Goal: Contribute content: Contribute content

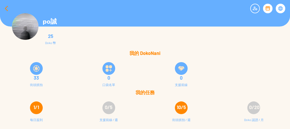
click at [6, 8] on div at bounding box center [6, 8] width 13 height 13
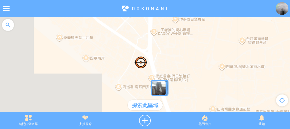
drag, startPoint x: 185, startPoint y: 64, endPoint x: 154, endPoint y: 79, distance: 33.5
click at [154, 79] on div at bounding box center [145, 67] width 290 height 100
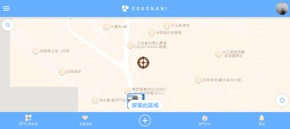
drag, startPoint x: 193, startPoint y: 57, endPoint x: 169, endPoint y: 83, distance: 34.4
click at [169, 83] on div at bounding box center [145, 67] width 290 height 100
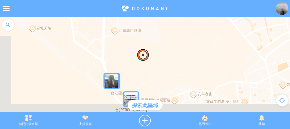
drag, startPoint x: 194, startPoint y: 74, endPoint x: 155, endPoint y: 39, distance: 52.5
click at [150, 26] on div at bounding box center [145, 67] width 290 height 100
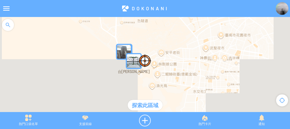
drag, startPoint x: 199, startPoint y: 59, endPoint x: 186, endPoint y: 59, distance: 12.7
click at [186, 59] on div at bounding box center [145, 67] width 290 height 100
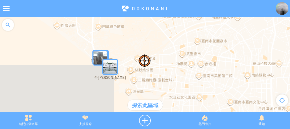
drag, startPoint x: 189, startPoint y: 58, endPoint x: 164, endPoint y: 63, distance: 25.3
click at [164, 63] on div at bounding box center [145, 67] width 290 height 100
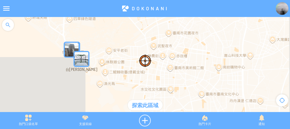
drag, startPoint x: 190, startPoint y: 58, endPoint x: 161, endPoint y: 50, distance: 30.6
click at [161, 50] on div at bounding box center [145, 67] width 290 height 100
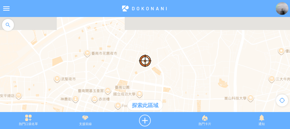
drag, startPoint x: 195, startPoint y: 51, endPoint x: 131, endPoint y: 86, distance: 73.8
click at [131, 86] on div at bounding box center [145, 67] width 290 height 100
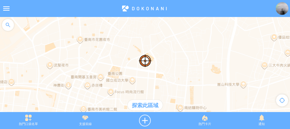
drag, startPoint x: 167, startPoint y: 60, endPoint x: 160, endPoint y: 47, distance: 14.7
click at [160, 47] on div at bounding box center [145, 67] width 290 height 100
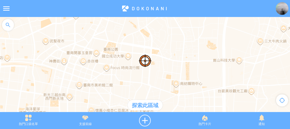
drag, startPoint x: 158, startPoint y: 77, endPoint x: 155, endPoint y: 48, distance: 29.4
click at [155, 48] on div at bounding box center [145, 67] width 290 height 100
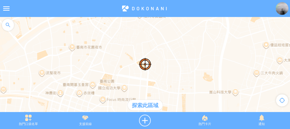
drag, startPoint x: 172, startPoint y: 45, endPoint x: 166, endPoint y: 89, distance: 44.0
click at [167, 97] on div at bounding box center [145, 67] width 290 height 100
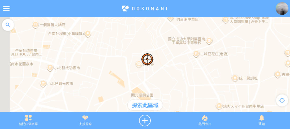
drag, startPoint x: 155, startPoint y: 61, endPoint x: 178, endPoint y: 44, distance: 29.0
click at [178, 44] on div at bounding box center [145, 67] width 290 height 100
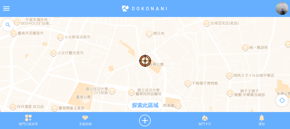
drag, startPoint x: 168, startPoint y: 63, endPoint x: 168, endPoint y: 45, distance: 17.8
click at [168, 45] on div at bounding box center [145, 67] width 290 height 100
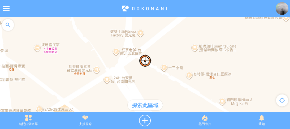
drag, startPoint x: 145, startPoint y: 38, endPoint x: 161, endPoint y: 63, distance: 30.1
click at [161, 63] on div at bounding box center [145, 67] width 290 height 100
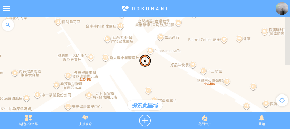
drag, startPoint x: 121, startPoint y: 78, endPoint x: 143, endPoint y: 71, distance: 22.8
click at [143, 71] on div at bounding box center [145, 67] width 290 height 100
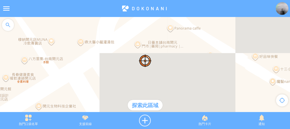
drag, startPoint x: 145, startPoint y: 73, endPoint x: 166, endPoint y: 66, distance: 21.5
click at [165, 65] on div at bounding box center [145, 67] width 290 height 100
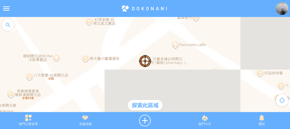
drag, startPoint x: 165, startPoint y: 64, endPoint x: 168, endPoint y: 78, distance: 13.9
click at [168, 78] on div at bounding box center [145, 67] width 290 height 100
click at [0, 65] on div at bounding box center [145, 67] width 290 height 100
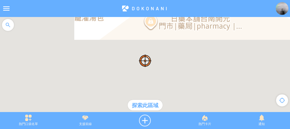
drag, startPoint x: 138, startPoint y: 81, endPoint x: 174, endPoint y: 38, distance: 56.5
click at [174, 38] on div at bounding box center [145, 67] width 290 height 100
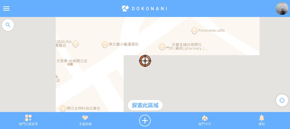
drag, startPoint x: 162, startPoint y: 58, endPoint x: 161, endPoint y: 69, distance: 10.9
click at [161, 69] on div at bounding box center [145, 67] width 290 height 100
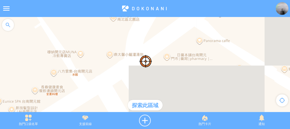
drag, startPoint x: 157, startPoint y: 66, endPoint x: 163, endPoint y: 78, distance: 13.9
click at [163, 78] on div at bounding box center [145, 67] width 290 height 100
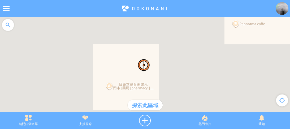
drag, startPoint x: 173, startPoint y: 46, endPoint x: 161, endPoint y: 88, distance: 43.6
click at [161, 88] on div at bounding box center [145, 67] width 290 height 100
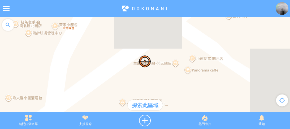
drag, startPoint x: 176, startPoint y: 46, endPoint x: 161, endPoint y: 62, distance: 22.2
click at [161, 62] on div at bounding box center [145, 67] width 290 height 100
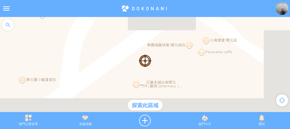
drag, startPoint x: 153, startPoint y: 81, endPoint x: 169, endPoint y: 59, distance: 26.7
click at [169, 59] on div at bounding box center [145, 67] width 290 height 100
click at [147, 121] on div at bounding box center [145, 121] width 63 height 12
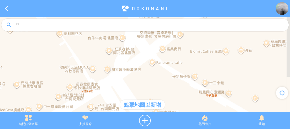
drag, startPoint x: 130, startPoint y: 71, endPoint x: 154, endPoint y: 77, distance: 24.8
click at [153, 78] on div at bounding box center [145, 67] width 290 height 100
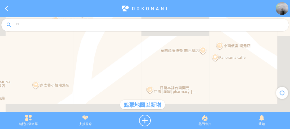
drag, startPoint x: 142, startPoint y: 55, endPoint x: 148, endPoint y: 83, distance: 28.5
click at [148, 83] on div at bounding box center [145, 67] width 290 height 100
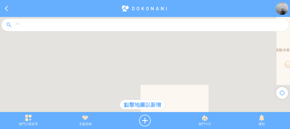
drag, startPoint x: 153, startPoint y: 70, endPoint x: 154, endPoint y: 91, distance: 21.0
click at [154, 91] on div at bounding box center [145, 67] width 290 height 100
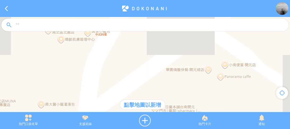
click at [151, 85] on div at bounding box center [145, 67] width 290 height 100
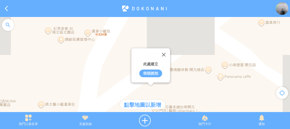
click at [148, 72] on div "街頭抓拍" at bounding box center [150, 74] width 23 height 8
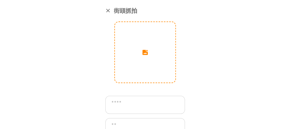
click at [138, 56] on input "image" at bounding box center [145, 52] width 61 height 61
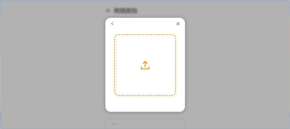
click at [143, 68] on label at bounding box center [145, 65] width 61 height 61
click at [0, 0] on input "file" at bounding box center [0, 0] width 0 height 0
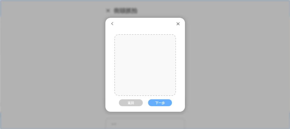
drag, startPoint x: 144, startPoint y: 69, endPoint x: 141, endPoint y: 80, distance: 11.8
click at [141, 80] on div at bounding box center [145, 77] width 61 height 91
click at [157, 102] on button "下一步" at bounding box center [160, 102] width 24 height 7
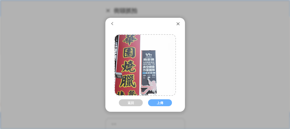
click at [157, 102] on button "上傳" at bounding box center [160, 102] width 24 height 7
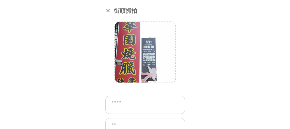
click at [142, 105] on textarea at bounding box center [145, 105] width 80 height 18
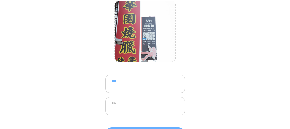
scroll to position [21, 0]
type textarea "***"
click at [142, 103] on textarea at bounding box center [145, 106] width 80 height 18
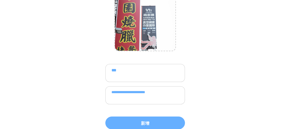
scroll to position [32, 0]
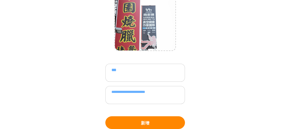
type textarea "**********"
click at [134, 122] on button "新增" at bounding box center [145, 122] width 80 height 13
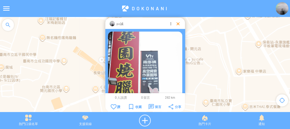
click at [178, 24] on div at bounding box center [177, 23] width 5 height 5
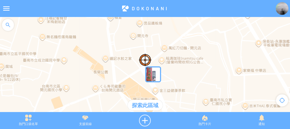
drag, startPoint x: 176, startPoint y: 63, endPoint x: 177, endPoint y: 52, distance: 10.9
click at [177, 52] on div at bounding box center [145, 67] width 290 height 100
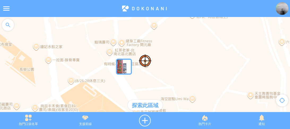
drag, startPoint x: 149, startPoint y: 72, endPoint x: 165, endPoint y: 57, distance: 22.0
click at [165, 57] on div at bounding box center [145, 67] width 290 height 100
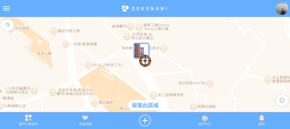
click at [4, 58] on div at bounding box center [145, 67] width 290 height 100
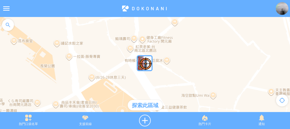
drag, startPoint x: 92, startPoint y: 42, endPoint x: 101, endPoint y: 80, distance: 39.2
click at [101, 80] on div at bounding box center [145, 67] width 290 height 100
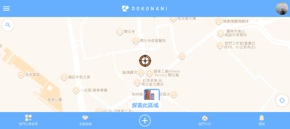
drag, startPoint x: 125, startPoint y: 35, endPoint x: 135, endPoint y: 75, distance: 41.2
click at [135, 75] on div at bounding box center [145, 67] width 290 height 100
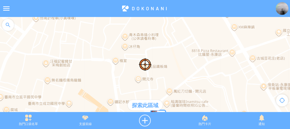
drag, startPoint x: 158, startPoint y: 43, endPoint x: 158, endPoint y: 71, distance: 27.6
click at [158, 71] on div at bounding box center [145, 67] width 290 height 100
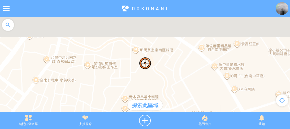
drag, startPoint x: 166, startPoint y: 37, endPoint x: 166, endPoint y: 67, distance: 30.0
click at [166, 68] on div at bounding box center [145, 67] width 290 height 100
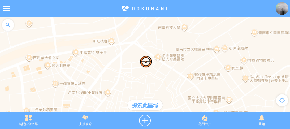
drag, startPoint x: 151, startPoint y: 51, endPoint x: 160, endPoint y: 65, distance: 17.2
click at [161, 65] on div at bounding box center [145, 67] width 290 height 100
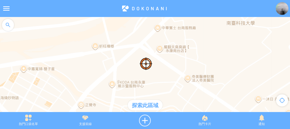
drag, startPoint x: 136, startPoint y: 44, endPoint x: 143, endPoint y: 58, distance: 16.1
click at [143, 58] on div at bounding box center [145, 67] width 290 height 100
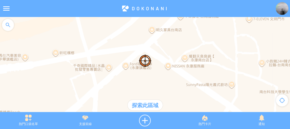
drag, startPoint x: 143, startPoint y: 56, endPoint x: 143, endPoint y: 59, distance: 3.2
click at [143, 59] on img at bounding box center [145, 60] width 13 height 13
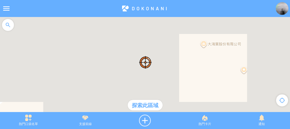
drag, startPoint x: 138, startPoint y: 53, endPoint x: 140, endPoint y: 65, distance: 12.3
click at [140, 65] on div at bounding box center [145, 67] width 290 height 100
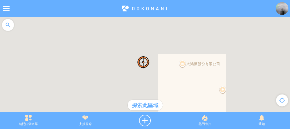
drag, startPoint x: 143, startPoint y: 52, endPoint x: 109, endPoint y: 84, distance: 47.3
click at [109, 84] on div at bounding box center [145, 67] width 290 height 100
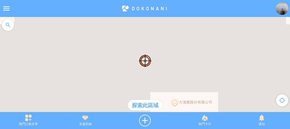
drag, startPoint x: 157, startPoint y: 74, endPoint x: 165, endPoint y: 89, distance: 16.7
click at [165, 89] on div at bounding box center [145, 67] width 290 height 100
click at [146, 117] on div at bounding box center [145, 121] width 63 height 12
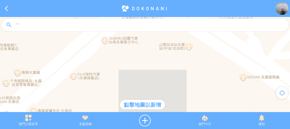
drag, startPoint x: 149, startPoint y: 61, endPoint x: 150, endPoint y: 78, distance: 16.8
click at [150, 78] on div at bounding box center [145, 67] width 290 height 100
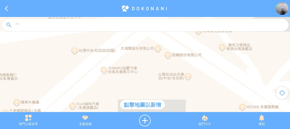
drag, startPoint x: 154, startPoint y: 53, endPoint x: 153, endPoint y: 66, distance: 13.1
click at [153, 66] on div at bounding box center [145, 67] width 290 height 100
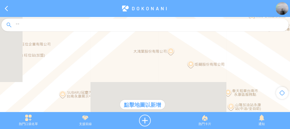
drag, startPoint x: 149, startPoint y: 73, endPoint x: 151, endPoint y: 81, distance: 8.2
click at [149, 84] on div at bounding box center [145, 67] width 290 height 100
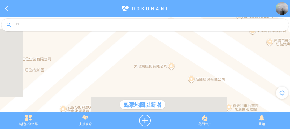
click at [158, 59] on div at bounding box center [145, 67] width 290 height 100
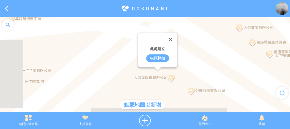
click at [157, 57] on div "街頭抓拍" at bounding box center [157, 58] width 23 height 8
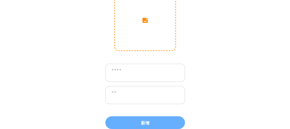
click at [147, 36] on input "image" at bounding box center [145, 20] width 61 height 61
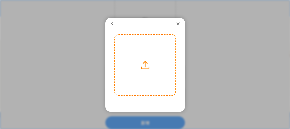
click at [139, 58] on label at bounding box center [145, 65] width 61 height 61
click at [0, 0] on input "file" at bounding box center [0, 0] width 0 height 0
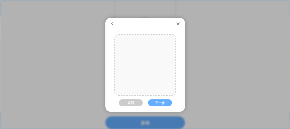
drag, startPoint x: 145, startPoint y: 72, endPoint x: 144, endPoint y: 68, distance: 3.6
click at [144, 68] on div at bounding box center [144, 65] width 91 height 61
click at [158, 99] on div "返回 下一步" at bounding box center [145, 98] width 62 height 129
click at [159, 102] on button "下一步" at bounding box center [160, 102] width 24 height 7
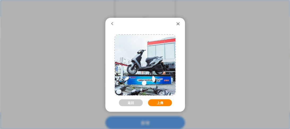
click at [159, 102] on button "上傳" at bounding box center [160, 102] width 24 height 7
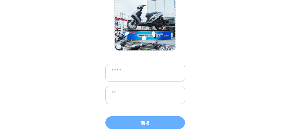
click at [142, 73] on textarea at bounding box center [145, 73] width 80 height 18
paste textarea "**"
type textarea "*****"
click at [144, 94] on textarea at bounding box center [145, 95] width 80 height 18
click at [137, 90] on textarea "*" at bounding box center [145, 95] width 80 height 18
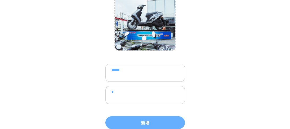
click at [134, 89] on textarea "*" at bounding box center [145, 95] width 80 height 18
paste textarea "*********"
click at [152, 91] on textarea "**********" at bounding box center [145, 95] width 80 height 18
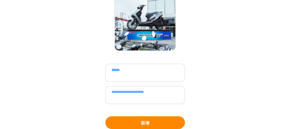
type textarea "**********"
click at [142, 120] on button "新增" at bounding box center [145, 122] width 80 height 13
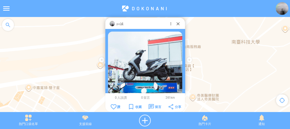
click at [181, 27] on div "po誠" at bounding box center [145, 23] width 80 height 11
click at [177, 24] on div at bounding box center [177, 23] width 5 height 5
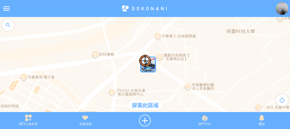
drag, startPoint x: 194, startPoint y: 40, endPoint x: 189, endPoint y: 30, distance: 10.8
click at [189, 30] on div at bounding box center [145, 67] width 290 height 100
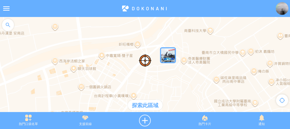
drag, startPoint x: 191, startPoint y: 53, endPoint x: 189, endPoint y: 36, distance: 17.1
click at [189, 36] on div at bounding box center [145, 67] width 290 height 100
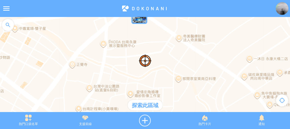
drag, startPoint x: 168, startPoint y: 42, endPoint x: 169, endPoint y: 63, distance: 21.5
click at [168, 63] on div at bounding box center [145, 67] width 290 height 100
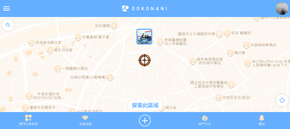
drag, startPoint x: 202, startPoint y: 68, endPoint x: 185, endPoint y: 47, distance: 27.5
click at [185, 47] on div at bounding box center [145, 67] width 290 height 100
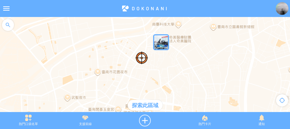
drag, startPoint x: 189, startPoint y: 57, endPoint x: 177, endPoint y: 47, distance: 15.4
click at [177, 47] on div at bounding box center [145, 67] width 290 height 100
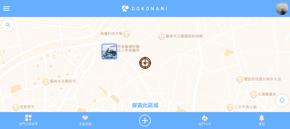
drag, startPoint x: 204, startPoint y: 69, endPoint x: 173, endPoint y: 102, distance: 44.9
click at [173, 102] on div at bounding box center [145, 67] width 290 height 100
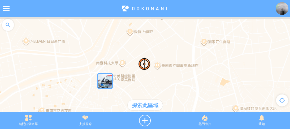
drag, startPoint x: 183, startPoint y: 59, endPoint x: 174, endPoint y: 90, distance: 32.2
click at [174, 90] on div at bounding box center [145, 67] width 290 height 100
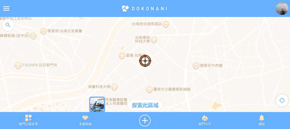
drag, startPoint x: 192, startPoint y: 48, endPoint x: 172, endPoint y: 85, distance: 42.2
click at [172, 85] on div at bounding box center [145, 67] width 290 height 100
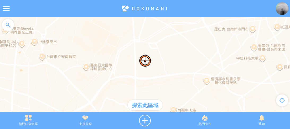
drag, startPoint x: 181, startPoint y: 46, endPoint x: 175, endPoint y: 19, distance: 27.9
click at [175, 19] on div at bounding box center [145, 67] width 290 height 100
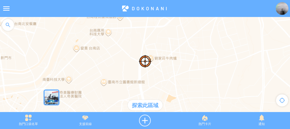
drag, startPoint x: 162, startPoint y: 65, endPoint x: 163, endPoint y: 23, distance: 42.0
click at [163, 23] on div at bounding box center [145, 67] width 290 height 100
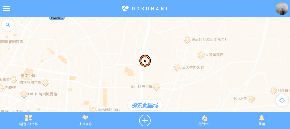
drag, startPoint x: 152, startPoint y: 58, endPoint x: 172, endPoint y: 41, distance: 26.8
click at [172, 41] on div at bounding box center [145, 67] width 290 height 100
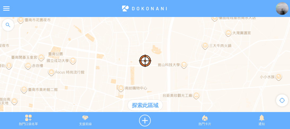
drag, startPoint x: 158, startPoint y: 72, endPoint x: 161, endPoint y: 37, distance: 35.0
click at [161, 37] on div at bounding box center [145, 67] width 290 height 100
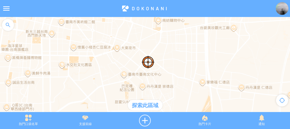
drag, startPoint x: 164, startPoint y: 63, endPoint x: 203, endPoint y: 71, distance: 39.9
click at [203, 71] on div at bounding box center [145, 67] width 290 height 100
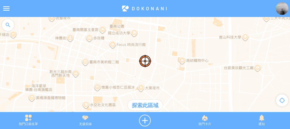
drag, startPoint x: 182, startPoint y: 73, endPoint x: 186, endPoint y: 98, distance: 24.9
click at [186, 99] on div at bounding box center [145, 67] width 290 height 100
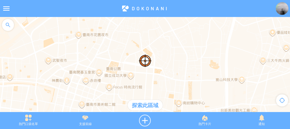
drag, startPoint x: 181, startPoint y: 45, endPoint x: 175, endPoint y: 98, distance: 53.2
click at [175, 98] on div at bounding box center [145, 67] width 290 height 100
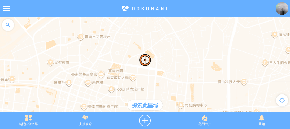
drag, startPoint x: 172, startPoint y: 53, endPoint x: 175, endPoint y: 39, distance: 14.2
click at [175, 39] on div at bounding box center [145, 67] width 290 height 100
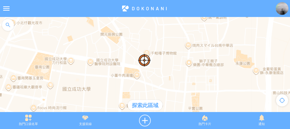
drag, startPoint x: 179, startPoint y: 56, endPoint x: 169, endPoint y: 33, distance: 25.1
click at [169, 32] on div at bounding box center [145, 67] width 290 height 100
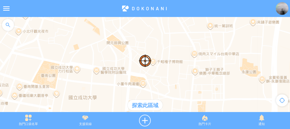
drag, startPoint x: 173, startPoint y: 80, endPoint x: 181, endPoint y: 97, distance: 19.0
click at [181, 97] on div at bounding box center [145, 67] width 290 height 100
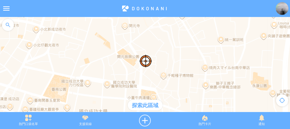
drag, startPoint x: 158, startPoint y: 39, endPoint x: 169, endPoint y: 53, distance: 18.0
click at [169, 53] on div at bounding box center [145, 67] width 290 height 100
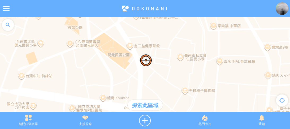
drag, startPoint x: 151, startPoint y: 63, endPoint x: 169, endPoint y: 45, distance: 25.3
click at [169, 45] on div at bounding box center [145, 67] width 290 height 100
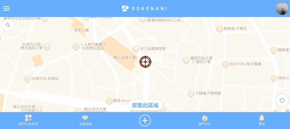
drag, startPoint x: 169, startPoint y: 74, endPoint x: 176, endPoint y: 83, distance: 11.2
click at [176, 83] on div at bounding box center [145, 67] width 290 height 100
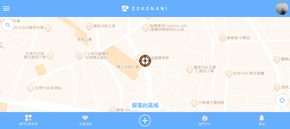
click at [20, 44] on div at bounding box center [145, 67] width 290 height 100
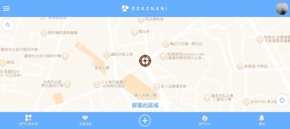
drag, startPoint x: 161, startPoint y: 77, endPoint x: 178, endPoint y: 105, distance: 33.4
click at [178, 105] on div at bounding box center [145, 67] width 290 height 100
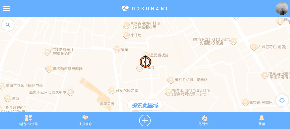
drag, startPoint x: 159, startPoint y: 35, endPoint x: 164, endPoint y: 73, distance: 38.6
click at [164, 73] on div at bounding box center [145, 67] width 290 height 100
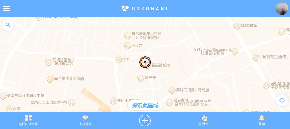
drag, startPoint x: 156, startPoint y: 37, endPoint x: 158, endPoint y: 53, distance: 15.6
click at [158, 53] on div at bounding box center [145, 67] width 290 height 100
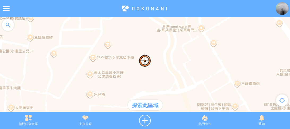
drag, startPoint x: 164, startPoint y: 61, endPoint x: 158, endPoint y: 74, distance: 14.8
click at [158, 74] on div at bounding box center [145, 67] width 290 height 100
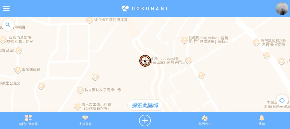
drag, startPoint x: 173, startPoint y: 54, endPoint x: 161, endPoint y: 87, distance: 34.0
click at [161, 87] on div at bounding box center [145, 67] width 290 height 100
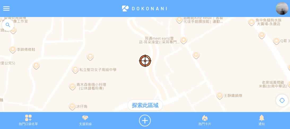
drag, startPoint x: 157, startPoint y: 49, endPoint x: 152, endPoint y: 30, distance: 19.5
click at [152, 30] on div at bounding box center [145, 67] width 290 height 100
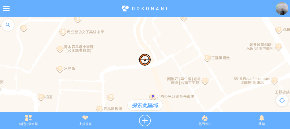
drag, startPoint x: 165, startPoint y: 71, endPoint x: 153, endPoint y: 39, distance: 33.8
click at [153, 39] on div at bounding box center [145, 67] width 290 height 100
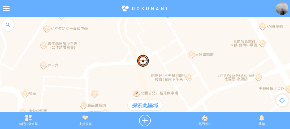
drag, startPoint x: 162, startPoint y: 75, endPoint x: 159, endPoint y: 75, distance: 3.2
click at [159, 75] on div at bounding box center [145, 67] width 290 height 100
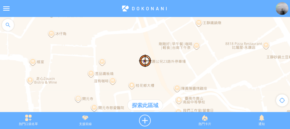
drag, startPoint x: 158, startPoint y: 74, endPoint x: 170, endPoint y: 42, distance: 34.5
click at [170, 42] on div at bounding box center [145, 67] width 290 height 100
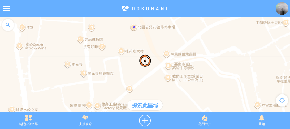
drag
click at [196, 42] on div at bounding box center [145, 67] width 290 height 100
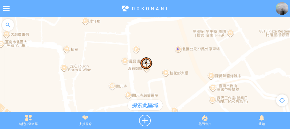
click at [199, 89] on div at bounding box center [145, 67] width 290 height 100
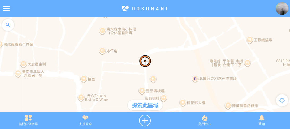
click at [182, 79] on div at bounding box center [145, 67] width 290 height 100
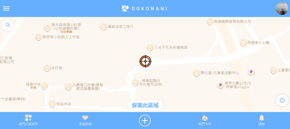
click at [174, 72] on div at bounding box center [145, 67] width 290 height 100
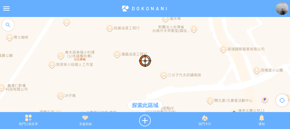
click at [170, 67] on div at bounding box center [145, 67] width 290 height 100
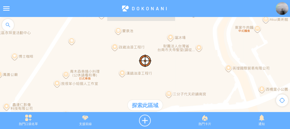
click at [171, 73] on div at bounding box center [145, 67] width 290 height 100
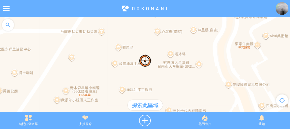
click at [157, 74] on div at bounding box center [145, 67] width 290 height 100
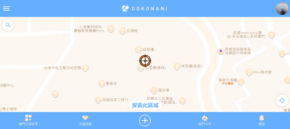
click at [164, 84] on div at bounding box center [145, 67] width 290 height 100
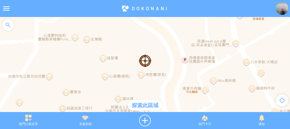
drag, startPoint x: 163, startPoint y: 67, endPoint x: 126, endPoint y: 84, distance: 41.1
click at [126, 84] on div at bounding box center [145, 67] width 290 height 100
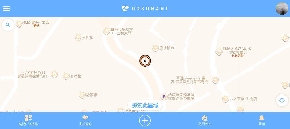
drag, startPoint x: 165, startPoint y: 55, endPoint x: 138, endPoint y: 77, distance: 34.9
click at [138, 77] on div at bounding box center [145, 67] width 290 height 100
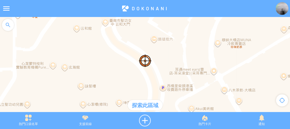
drag, startPoint x: 144, startPoint y: 74, endPoint x: 144, endPoint y: 67, distance: 7.5
click at [144, 67] on div at bounding box center [145, 67] width 290 height 100
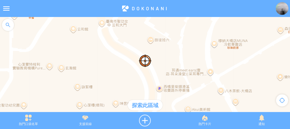
drag, startPoint x: 163, startPoint y: 63, endPoint x: 159, endPoint y: 63, distance: 4.1
click at [159, 63] on div at bounding box center [145, 67] width 290 height 100
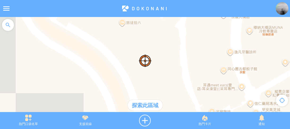
drag, startPoint x: 165, startPoint y: 71, endPoint x: 138, endPoint y: 89, distance: 31.7
click at [138, 89] on div at bounding box center [145, 67] width 290 height 100
click at [146, 125] on div at bounding box center [145, 121] width 63 height 12
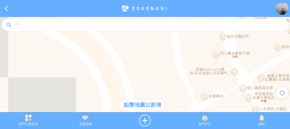
click at [144, 59] on div at bounding box center [145, 67] width 290 height 100
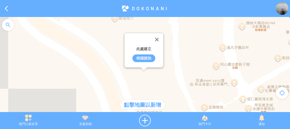
click at [143, 60] on div "街頭抓拍" at bounding box center [143, 58] width 23 height 8
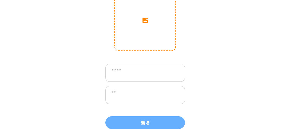
click at [144, 41] on input "image" at bounding box center [145, 20] width 61 height 61
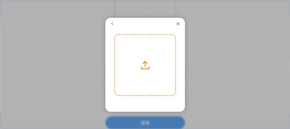
click at [145, 63] on label at bounding box center [145, 65] width 61 height 61
click at [0, 0] on input "file" at bounding box center [0, 0] width 0 height 0
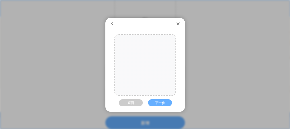
drag, startPoint x: 150, startPoint y: 65, endPoint x: 150, endPoint y: 73, distance: 8.2
click at [150, 73] on div at bounding box center [145, 73] width 61 height 91
click at [160, 103] on button "下一步" at bounding box center [160, 102] width 24 height 7
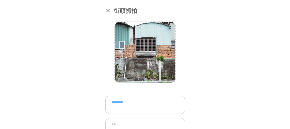
scroll to position [32, 0]
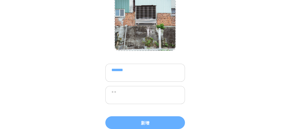
type textarea "*******"
click at [126, 97] on textarea at bounding box center [145, 95] width 80 height 18
click at [132, 88] on textarea "*" at bounding box center [145, 95] width 80 height 18
paste textarea "**********"
click at [174, 93] on textarea "**********" at bounding box center [145, 95] width 80 height 18
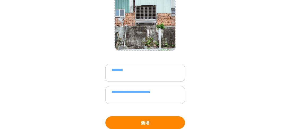
type textarea "**********"
click at [149, 119] on button "新增" at bounding box center [145, 122] width 80 height 13
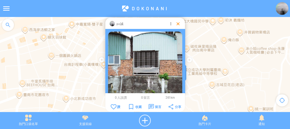
click at [177, 24] on div at bounding box center [177, 23] width 5 height 5
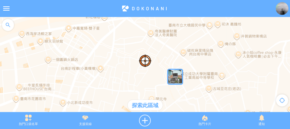
drag, startPoint x: 162, startPoint y: 59, endPoint x: 159, endPoint y: 63, distance: 5.5
click at [159, 63] on div at bounding box center [145, 67] width 290 height 100
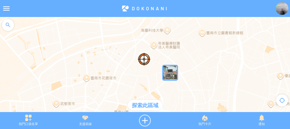
drag, startPoint x: 195, startPoint y: 69, endPoint x: 184, endPoint y: 48, distance: 23.4
click at [184, 48] on div at bounding box center [145, 67] width 290 height 100
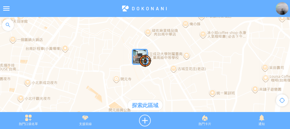
drag, startPoint x: 159, startPoint y: 65, endPoint x: 168, endPoint y: 74, distance: 12.6
click at [168, 74] on div at bounding box center [145, 67] width 290 height 100
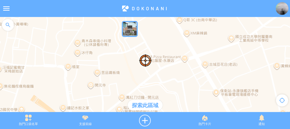
drag, startPoint x: 149, startPoint y: 49, endPoint x: 167, endPoint y: 36, distance: 22.3
click at [167, 36] on div at bounding box center [145, 67] width 290 height 100
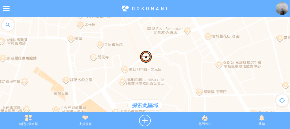
drag, startPoint x: 183, startPoint y: 76, endPoint x: 185, endPoint y: 44, distance: 32.7
click at [185, 44] on div at bounding box center [145, 67] width 290 height 100
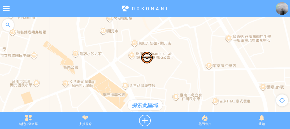
drag, startPoint x: 172, startPoint y: 67, endPoint x: 181, endPoint y: 56, distance: 14.3
click at [181, 56] on div at bounding box center [145, 67] width 290 height 100
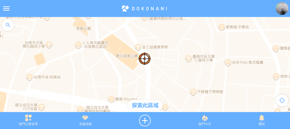
drag, startPoint x: 174, startPoint y: 63, endPoint x: 171, endPoint y: 46, distance: 17.8
click at [171, 46] on div at bounding box center [145, 67] width 290 height 100
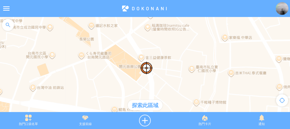
drag, startPoint x: 152, startPoint y: 43, endPoint x: 161, endPoint y: 96, distance: 53.0
click at [161, 97] on div at bounding box center [145, 67] width 290 height 100
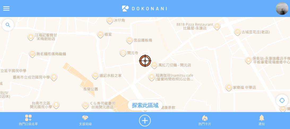
click at [151, 104] on div "探索此區域" at bounding box center [145, 105] width 35 height 11
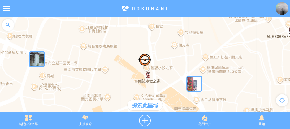
drag, startPoint x: 167, startPoint y: 48, endPoint x: 216, endPoint y: 40, distance: 50.0
click at [216, 39] on div at bounding box center [145, 67] width 290 height 100
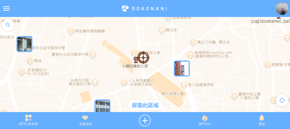
drag, startPoint x: 223, startPoint y: 78, endPoint x: 207, endPoint y: 49, distance: 32.3
click at [207, 49] on div at bounding box center [145, 67] width 290 height 100
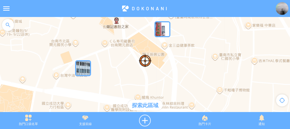
drag, startPoint x: 201, startPoint y: 82, endPoint x: 195, endPoint y: 70, distance: 12.9
click at [195, 70] on div at bounding box center [145, 67] width 290 height 100
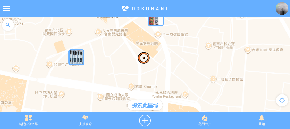
drag, startPoint x: 186, startPoint y: 62, endPoint x: 181, endPoint y: 53, distance: 10.2
click at [181, 53] on div at bounding box center [145, 67] width 290 height 100
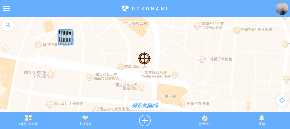
drag, startPoint x: 177, startPoint y: 60, endPoint x: 175, endPoint y: 53, distance: 7.0
click at [175, 53] on div at bounding box center [145, 67] width 290 height 100
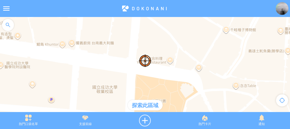
click at [155, 45] on div at bounding box center [145, 67] width 290 height 100
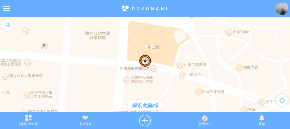
click at [269, 50] on div at bounding box center [145, 67] width 290 height 100
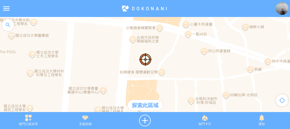
drag, startPoint x: 143, startPoint y: 78, endPoint x: 149, endPoint y: 38, distance: 39.7
click at [149, 39] on div at bounding box center [145, 67] width 290 height 100
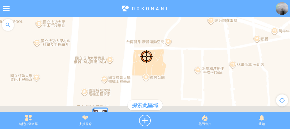
drag, startPoint x: 152, startPoint y: 71, endPoint x: 166, endPoint y: 29, distance: 44.4
click at [166, 30] on div at bounding box center [145, 67] width 290 height 100
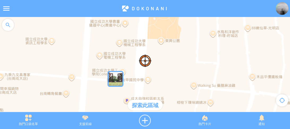
drag, startPoint x: 161, startPoint y: 66, endPoint x: 168, endPoint y: 35, distance: 31.9
click at [168, 35] on div at bounding box center [145, 67] width 290 height 100
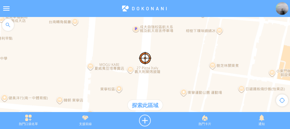
drag, startPoint x: 170, startPoint y: 68, endPoint x: 170, endPoint y: 39, distance: 28.9
click at [170, 37] on div at bounding box center [145, 67] width 290 height 100
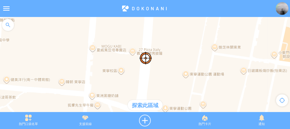
drag, startPoint x: 164, startPoint y: 69, endPoint x: 170, endPoint y: 35, distance: 34.8
click at [170, 35] on div at bounding box center [145, 67] width 290 height 100
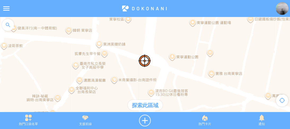
drag, startPoint x: 168, startPoint y: 79, endPoint x: 155, endPoint y: 88, distance: 16.1
click at [155, 88] on div at bounding box center [145, 67] width 290 height 100
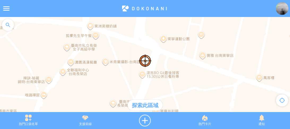
drag, startPoint x: 152, startPoint y: 62, endPoint x: 154, endPoint y: 53, distance: 9.5
click at [154, 53] on div at bounding box center [145, 67] width 290 height 100
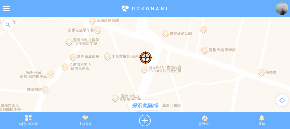
drag, startPoint x: 158, startPoint y: 58, endPoint x: 162, endPoint y: 32, distance: 25.8
click at [162, 33] on div at bounding box center [145, 67] width 290 height 100
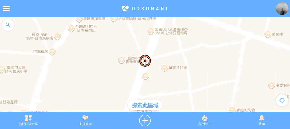
drag, startPoint x: 162, startPoint y: 62, endPoint x: 167, endPoint y: 30, distance: 32.2
click at [167, 30] on div at bounding box center [145, 67] width 290 height 100
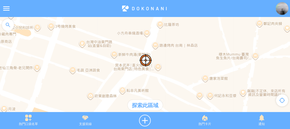
drag, startPoint x: 154, startPoint y: 68, endPoint x: 175, endPoint y: 33, distance: 41.0
click at [175, 33] on div at bounding box center [145, 67] width 290 height 100
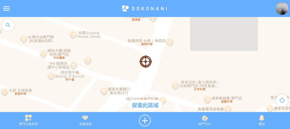
drag, startPoint x: 135, startPoint y: 55, endPoint x: 163, endPoint y: 80, distance: 37.3
click at [163, 80] on div at bounding box center [145, 67] width 290 height 100
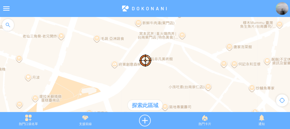
drag, startPoint x: 158, startPoint y: 80, endPoint x: 170, endPoint y: 31, distance: 50.5
click at [170, 31] on div at bounding box center [145, 67] width 290 height 100
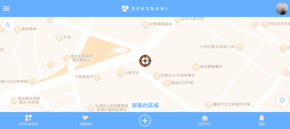
drag, startPoint x: 158, startPoint y: 67, endPoint x: 190, endPoint y: 26, distance: 51.9
click at [190, 26] on div at bounding box center [145, 67] width 290 height 100
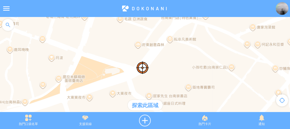
drag, startPoint x: 186, startPoint y: 41, endPoint x: 165, endPoint y: 89, distance: 52.4
click at [165, 89] on div at bounding box center [145, 67] width 290 height 100
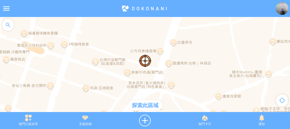
drag, startPoint x: 187, startPoint y: 55, endPoint x: 165, endPoint y: 96, distance: 46.6
click at [165, 96] on div at bounding box center [145, 67] width 290 height 100
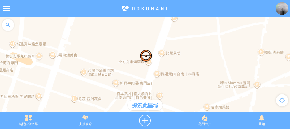
drag, startPoint x: 183, startPoint y: 59, endPoint x: 178, endPoint y: 46, distance: 14.4
click at [178, 46] on div at bounding box center [145, 67] width 290 height 100
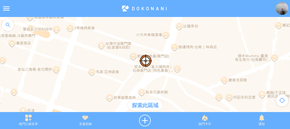
drag, startPoint x: 151, startPoint y: 69, endPoint x: 172, endPoint y: 62, distance: 21.7
click at [172, 62] on div at bounding box center [145, 67] width 290 height 100
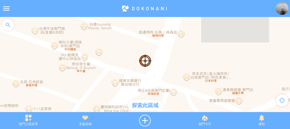
drag
click at [168, 70] on div at bounding box center [145, 67] width 290 height 100
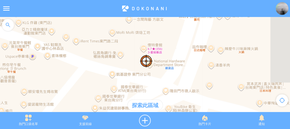
drag, startPoint x: 162, startPoint y: 66, endPoint x: 175, endPoint y: 70, distance: 14.0
click at [174, 70] on div at bounding box center [145, 67] width 290 height 100
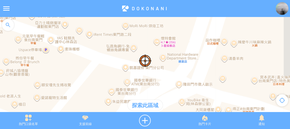
drag, startPoint x: 172, startPoint y: 84, endPoint x: 181, endPoint y: 76, distance: 12.4
click at [181, 76] on div at bounding box center [145, 67] width 290 height 100
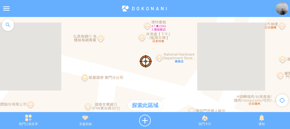
click at [177, 88] on div at bounding box center [145, 67] width 290 height 100
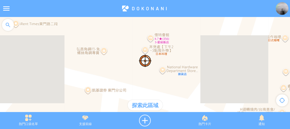
click at [159, 82] on div at bounding box center [145, 67] width 290 height 100
click at [144, 122] on div at bounding box center [145, 121] width 63 height 12
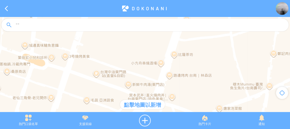
drag, startPoint x: 140, startPoint y: 57, endPoint x: 145, endPoint y: 66, distance: 10.5
click at [145, 66] on div at bounding box center [145, 67] width 290 height 100
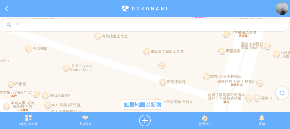
drag, startPoint x: 136, startPoint y: 83, endPoint x: 148, endPoint y: 56, distance: 29.2
click at [148, 56] on div at bounding box center [145, 67] width 290 height 100
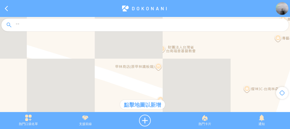
drag, startPoint x: 181, startPoint y: 75, endPoint x: 169, endPoint y: 69, distance: 12.5
click at [169, 69] on div at bounding box center [145, 67] width 290 height 100
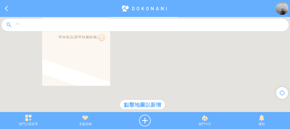
drag, startPoint x: 181, startPoint y: 79, endPoint x: 151, endPoint y: 64, distance: 34.2
click at [151, 64] on div at bounding box center [145, 67] width 290 height 100
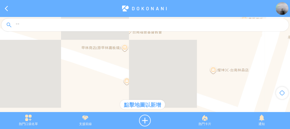
click at [156, 70] on div at bounding box center [145, 67] width 290 height 100
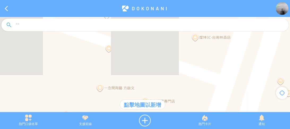
click at [155, 75] on div at bounding box center [145, 67] width 290 height 100
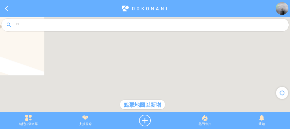
drag, startPoint x: 167, startPoint y: 58, endPoint x: 163, endPoint y: 83, distance: 24.7
click at [163, 83] on div at bounding box center [145, 67] width 290 height 100
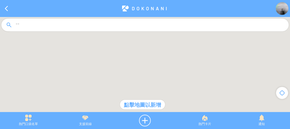
drag, startPoint x: 169, startPoint y: 85, endPoint x: 174, endPoint y: 42, distance: 43.0
click at [174, 42] on div at bounding box center [145, 67] width 290 height 100
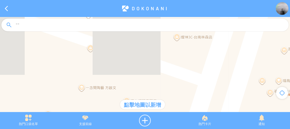
drag, startPoint x: 172, startPoint y: 68, endPoint x: 158, endPoint y: 52, distance: 21.3
click at [158, 53] on div at bounding box center [145, 67] width 290 height 100
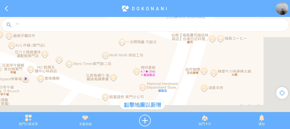
click at [161, 42] on div at bounding box center [145, 67] width 290 height 100
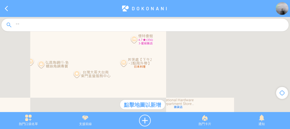
click at [124, 64] on div at bounding box center [145, 67] width 290 height 100
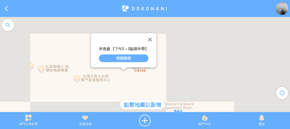
click at [121, 58] on div "街頭抓拍" at bounding box center [124, 58] width 50 height 8
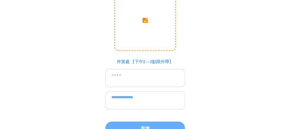
click at [129, 28] on input "image" at bounding box center [145, 20] width 61 height 61
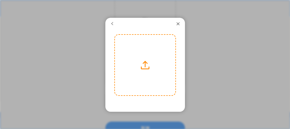
click at [145, 71] on label at bounding box center [145, 65] width 61 height 61
click at [0, 0] on input "file" at bounding box center [0, 0] width 0 height 0
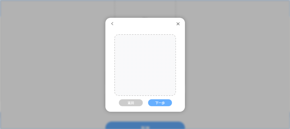
click at [145, 71] on div at bounding box center [145, 66] width 61 height 91
click at [158, 99] on div "返回 下一步" at bounding box center [145, 98] width 62 height 129
click at [158, 101] on button "下一步" at bounding box center [160, 102] width 24 height 7
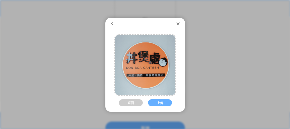
click at [158, 101] on button "上傳" at bounding box center [160, 102] width 24 height 7
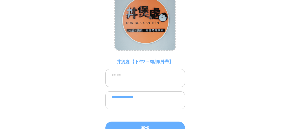
click at [145, 82] on textarea at bounding box center [145, 78] width 80 height 18
click at [131, 82] on textarea "***" at bounding box center [145, 78] width 80 height 18
type textarea "**********"
click at [166, 100] on textarea "**********" at bounding box center [145, 100] width 80 height 18
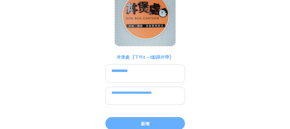
scroll to position [37, 0]
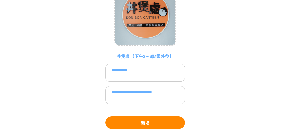
type textarea "**********"
click at [155, 120] on button "新增" at bounding box center [145, 122] width 80 height 13
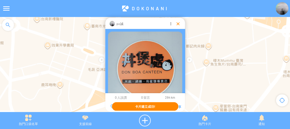
click at [177, 22] on div at bounding box center [177, 23] width 5 height 5
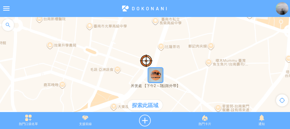
drag, startPoint x: 174, startPoint y: 63, endPoint x: 182, endPoint y: 64, distance: 8.0
click at [182, 64] on div at bounding box center [145, 67] width 290 height 100
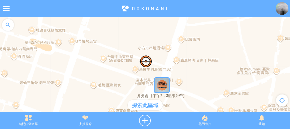
drag, startPoint x: 117, startPoint y: 56, endPoint x: 137, endPoint y: 64, distance: 21.4
click at [137, 64] on div at bounding box center [145, 67] width 290 height 100
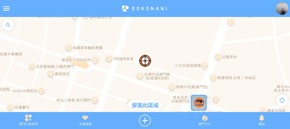
drag, startPoint x: 104, startPoint y: 64, endPoint x: 135, endPoint y: 78, distance: 34.2
click at [135, 78] on div at bounding box center [145, 67] width 290 height 100
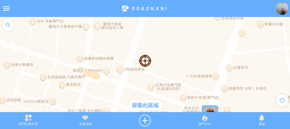
drag, startPoint x: 128, startPoint y: 72, endPoint x: 138, endPoint y: 80, distance: 13.0
click at [138, 80] on div at bounding box center [145, 67] width 290 height 100
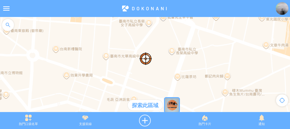
drag, startPoint x: 148, startPoint y: 56, endPoint x: 148, endPoint y: 44, distance: 12.2
click at [148, 44] on div at bounding box center [145, 67] width 290 height 100
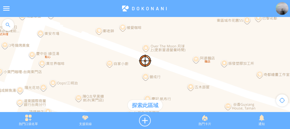
click at [166, 73] on div at bounding box center [145, 67] width 290 height 100
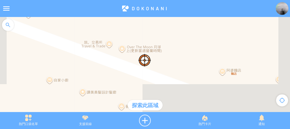
drag, startPoint x: 164, startPoint y: 71, endPoint x: 155, endPoint y: 64, distance: 11.7
click at [155, 64] on div at bounding box center [145, 67] width 290 height 100
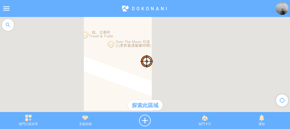
drag, startPoint x: 181, startPoint y: 75, endPoint x: 191, endPoint y: 79, distance: 10.5
click at [190, 79] on div at bounding box center [145, 67] width 290 height 100
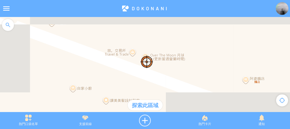
drag, startPoint x: 168, startPoint y: 68, endPoint x: 183, endPoint y: 81, distance: 20.4
click at [183, 81] on div at bounding box center [145, 67] width 290 height 100
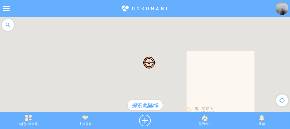
drag, startPoint x: 135, startPoint y: 55, endPoint x: 179, endPoint y: 80, distance: 49.9
click at [196, 84] on div at bounding box center [145, 67] width 290 height 100
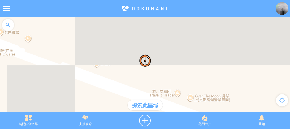
drag, startPoint x: 150, startPoint y: 80, endPoint x: 155, endPoint y: 67, distance: 13.7
click at [155, 67] on div at bounding box center [145, 67] width 290 height 100
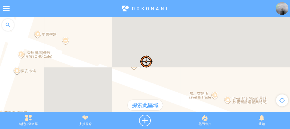
drag, startPoint x: 93, startPoint y: 53, endPoint x: 127, endPoint y: 73, distance: 40.0
click at [127, 73] on div at bounding box center [145, 67] width 290 height 100
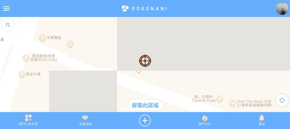
drag, startPoint x: 98, startPoint y: 50, endPoint x: 109, endPoint y: 57, distance: 13.3
click at [109, 57] on div at bounding box center [145, 67] width 290 height 100
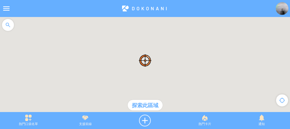
drag, startPoint x: 102, startPoint y: 67, endPoint x: 102, endPoint y: 58, distance: 8.8
click at [101, 57] on div at bounding box center [145, 67] width 290 height 100
drag, startPoint x: 101, startPoint y: 76, endPoint x: 100, endPoint y: 55, distance: 21.3
click at [100, 55] on div at bounding box center [145, 67] width 290 height 100
drag, startPoint x: 104, startPoint y: 59, endPoint x: 92, endPoint y: 53, distance: 12.9
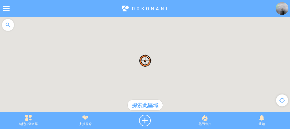
click at [92, 53] on div at bounding box center [145, 67] width 290 height 100
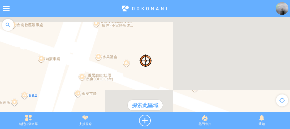
drag, startPoint x: 121, startPoint y: 59, endPoint x: 160, endPoint y: 82, distance: 45.4
click at [160, 82] on div at bounding box center [145, 67] width 290 height 100
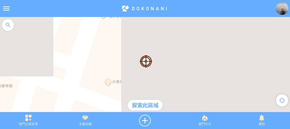
drag, startPoint x: 131, startPoint y: 47, endPoint x: 172, endPoint y: 81, distance: 53.4
click at [172, 81] on div at bounding box center [145, 67] width 290 height 100
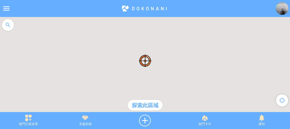
drag, startPoint x: 168, startPoint y: 72, endPoint x: 140, endPoint y: 28, distance: 52.0
click at [140, 28] on div at bounding box center [145, 67] width 290 height 100
drag, startPoint x: 157, startPoint y: 67, endPoint x: 152, endPoint y: 42, distance: 26.0
click at [152, 42] on div at bounding box center [145, 67] width 290 height 100
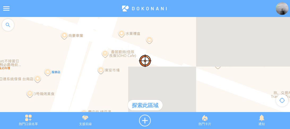
click at [150, 40] on div at bounding box center [145, 67] width 290 height 100
click at [150, 42] on div at bounding box center [145, 67] width 290 height 100
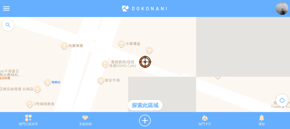
drag, startPoint x: 159, startPoint y: 59, endPoint x: 159, endPoint y: 69, distance: 9.3
click at [159, 69] on div at bounding box center [145, 67] width 290 height 100
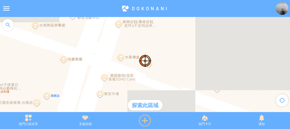
click at [145, 116] on div at bounding box center [145, 121] width 63 height 12
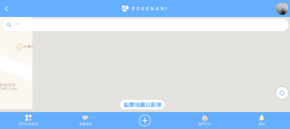
drag, startPoint x: 106, startPoint y: 62, endPoint x: 151, endPoint y: 82, distance: 48.4
click at [151, 82] on div at bounding box center [145, 67] width 290 height 100
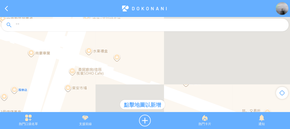
drag, startPoint x: 142, startPoint y: 77, endPoint x: 139, endPoint y: 55, distance: 22.8
click at [139, 55] on div at bounding box center [145, 67] width 290 height 100
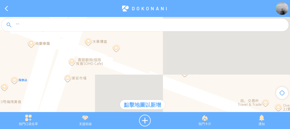
click at [137, 56] on div at bounding box center [145, 67] width 290 height 100
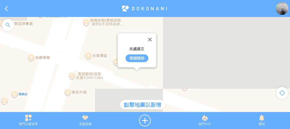
click at [135, 59] on div "街頭抓拍" at bounding box center [137, 58] width 23 height 8
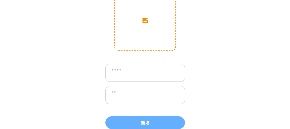
click at [151, 36] on input "image" at bounding box center [145, 20] width 61 height 61
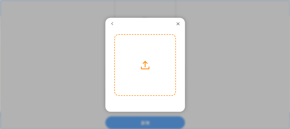
click at [147, 59] on label at bounding box center [145, 65] width 61 height 61
click at [0, 0] on input "file" at bounding box center [0, 0] width 0 height 0
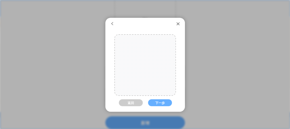
drag, startPoint x: 151, startPoint y: 66, endPoint x: 150, endPoint y: 84, distance: 18.1
click at [150, 84] on div at bounding box center [145, 80] width 61 height 91
drag, startPoint x: 149, startPoint y: 76, endPoint x: 148, endPoint y: 80, distance: 4.0
click at [148, 80] on div at bounding box center [145, 80] width 61 height 91
click at [155, 101] on button "下一步" at bounding box center [160, 102] width 24 height 7
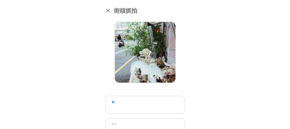
scroll to position [32, 0]
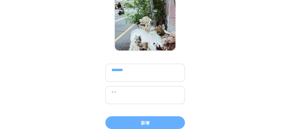
type textarea "*******"
click at [130, 91] on textarea at bounding box center [145, 95] width 80 height 18
click at [136, 96] on textarea at bounding box center [145, 95] width 80 height 18
paste textarea "********"
click at [127, 93] on textarea "********" at bounding box center [145, 95] width 80 height 18
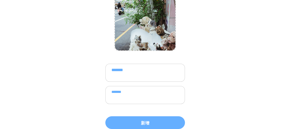
click at [113, 92] on textarea "*******" at bounding box center [145, 95] width 80 height 18
click at [111, 92] on textarea "*******" at bounding box center [145, 95] width 80 height 18
click at [147, 93] on textarea "********" at bounding box center [145, 95] width 80 height 18
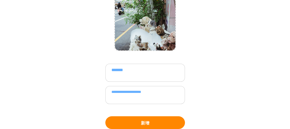
type textarea "**********"
click at [147, 119] on button "新增" at bounding box center [145, 122] width 80 height 13
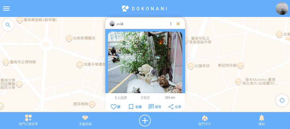
click at [176, 22] on div at bounding box center [177, 23] width 5 height 5
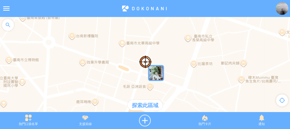
drag, startPoint x: 179, startPoint y: 62, endPoint x: 183, endPoint y: 60, distance: 4.1
click at [183, 60] on div at bounding box center [145, 67] width 290 height 100
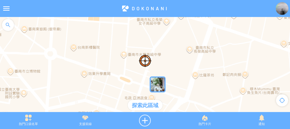
drag, startPoint x: 174, startPoint y: 62, endPoint x: 175, endPoint y: 73, distance: 11.2
click at [175, 73] on div at bounding box center [145, 67] width 290 height 100
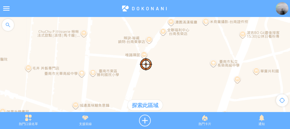
drag, startPoint x: 171, startPoint y: 34, endPoint x: 174, endPoint y: 74, distance: 39.7
click at [174, 73] on div at bounding box center [145, 67] width 290 height 100
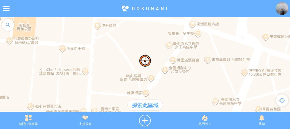
drag, startPoint x: 183, startPoint y: 61, endPoint x: 183, endPoint y: 70, distance: 9.0
click at [183, 70] on div at bounding box center [145, 67] width 290 height 100
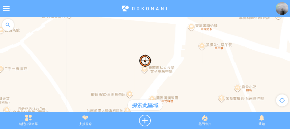
drag, startPoint x: 179, startPoint y: 71, endPoint x: 175, endPoint y: 72, distance: 3.9
click at [176, 84] on div at bounding box center [145, 67] width 290 height 100
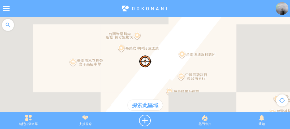
drag, startPoint x: 165, startPoint y: 65, endPoint x: 161, endPoint y: 75, distance: 11.3
click at [162, 75] on div at bounding box center [145, 67] width 290 height 100
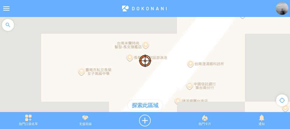
drag, startPoint x: 144, startPoint y: 71, endPoint x: 154, endPoint y: 79, distance: 13.0
click at [154, 79] on div at bounding box center [145, 67] width 290 height 100
click at [144, 122] on div at bounding box center [145, 121] width 63 height 12
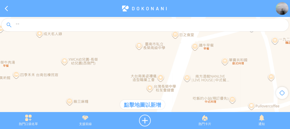
drag, startPoint x: 173, startPoint y: 89, endPoint x: 143, endPoint y: 62, distance: 40.4
click at [143, 62] on div at bounding box center [145, 67] width 290 height 100
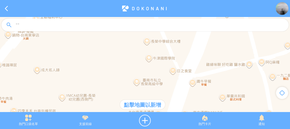
drag, startPoint x: 151, startPoint y: 67, endPoint x: 149, endPoint y: 100, distance: 32.2
click at [149, 100] on div at bounding box center [145, 67] width 290 height 100
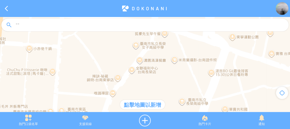
drag, startPoint x: 132, startPoint y: 63, endPoint x: 173, endPoint y: 95, distance: 52.0
click at [173, 95] on div at bounding box center [145, 67] width 290 height 100
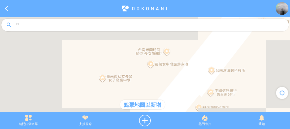
click at [151, 63] on div at bounding box center [145, 67] width 290 height 100
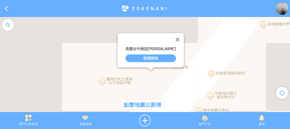
click at [148, 55] on div "街頭抓拍" at bounding box center [151, 58] width 50 height 8
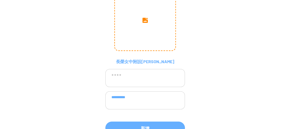
click at [140, 30] on input "image" at bounding box center [145, 20] width 61 height 61
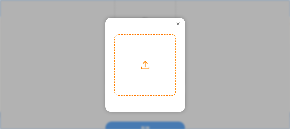
drag, startPoint x: 140, startPoint y: 30, endPoint x: 123, endPoint y: 49, distance: 24.8
click at [123, 49] on label at bounding box center [145, 65] width 61 height 61
click at [0, 0] on input "file" at bounding box center [0, 0] width 0 height 0
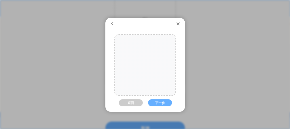
click at [149, 77] on div at bounding box center [149, 65] width 91 height 61
click at [159, 102] on button "下一步" at bounding box center [160, 102] width 24 height 7
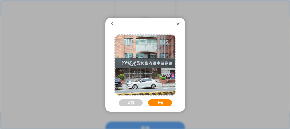
click at [157, 101] on button "上傳" at bounding box center [160, 102] width 24 height 7
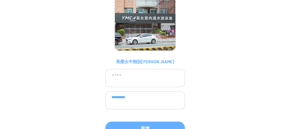
click at [142, 79] on textarea at bounding box center [145, 78] width 80 height 18
type textarea "*****"
click at [156, 100] on textarea "**********" at bounding box center [145, 100] width 80 height 18
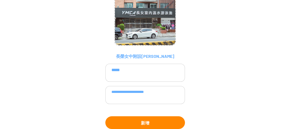
type textarea "**********"
click at [155, 123] on button "新增" at bounding box center [145, 122] width 80 height 13
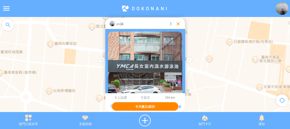
click at [177, 22] on div at bounding box center [177, 23] width 5 height 5
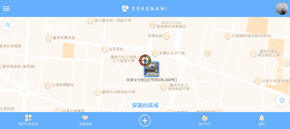
click at [180, 64] on div at bounding box center [145, 67] width 290 height 100
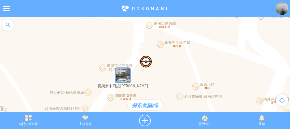
drag, startPoint x: 138, startPoint y: 41, endPoint x: 148, endPoint y: 57, distance: 18.6
click at [148, 57] on div at bounding box center [145, 67] width 290 height 100
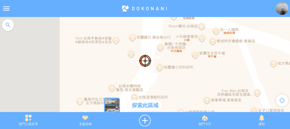
drag, startPoint x: 127, startPoint y: 42, endPoint x: 145, endPoint y: 62, distance: 26.3
click at [145, 62] on div at bounding box center [145, 67] width 290 height 100
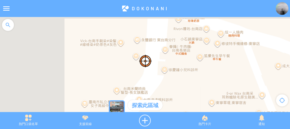
drag, startPoint x: 144, startPoint y: 53, endPoint x: 147, endPoint y: 55, distance: 3.0
click at [147, 55] on div at bounding box center [145, 67] width 290 height 100
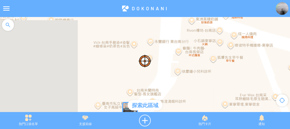
drag, startPoint x: 145, startPoint y: 54, endPoint x: 155, endPoint y: 54, distance: 10.1
click at [155, 54] on div at bounding box center [145, 67] width 290 height 100
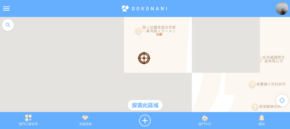
drag, startPoint x: 153, startPoint y: 78, endPoint x: 149, endPoint y: 53, distance: 26.2
click at [149, 53] on div at bounding box center [145, 67] width 290 height 100
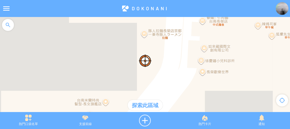
drag, startPoint x: 157, startPoint y: 52, endPoint x: 157, endPoint y: 57, distance: 5.0
click at [157, 57] on div at bounding box center [145, 67] width 290 height 100
click at [149, 118] on div at bounding box center [145, 121] width 63 height 12
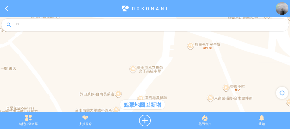
drag, startPoint x: 155, startPoint y: 49, endPoint x: 153, endPoint y: 62, distance: 13.1
click at [153, 62] on div at bounding box center [145, 67] width 290 height 100
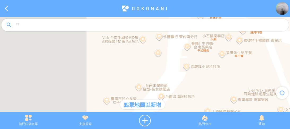
drag, startPoint x: 160, startPoint y: 60, endPoint x: 154, endPoint y: 74, distance: 15.7
click at [154, 74] on div at bounding box center [145, 67] width 290 height 100
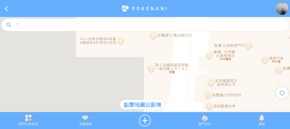
drag, startPoint x: 153, startPoint y: 74, endPoint x: 154, endPoint y: 82, distance: 8.0
click at [154, 82] on div at bounding box center [145, 67] width 290 height 100
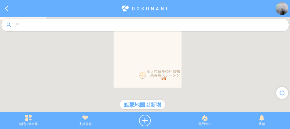
drag, startPoint x: 156, startPoint y: 69, endPoint x: 159, endPoint y: 29, distance: 40.5
click at [159, 0] on article "**********" at bounding box center [145, 0] width 290 height 0
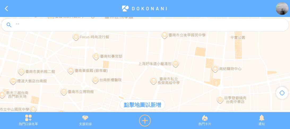
click at [145, 119] on div at bounding box center [145, 121] width 63 height 12
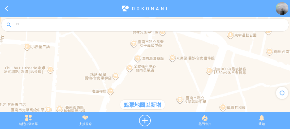
drag, startPoint x: 165, startPoint y: 78, endPoint x: 195, endPoint y: 84, distance: 31.1
click at [196, 84] on div at bounding box center [145, 67] width 290 height 100
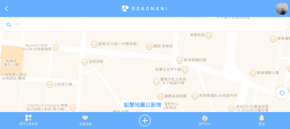
drag, startPoint x: 132, startPoint y: 50, endPoint x: 155, endPoint y: 87, distance: 43.2
click at [154, 88] on div at bounding box center [145, 67] width 290 height 100
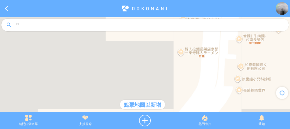
drag, startPoint x: 191, startPoint y: 56, endPoint x: 170, endPoint y: 94, distance: 43.0
click at [170, 94] on div at bounding box center [145, 67] width 290 height 100
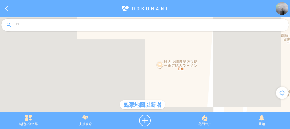
drag, startPoint x: 183, startPoint y: 75, endPoint x: 178, endPoint y: 87, distance: 12.8
click at [178, 89] on div at bounding box center [145, 67] width 290 height 100
click at [164, 54] on div at bounding box center [145, 67] width 290 height 100
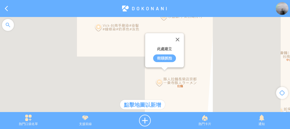
click at [163, 57] on div "街頭抓拍" at bounding box center [164, 58] width 23 height 8
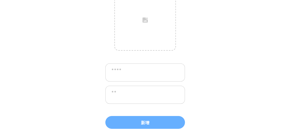
scroll to position [32, 0]
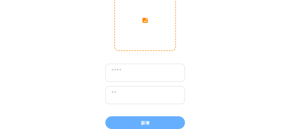
click at [148, 34] on input "image" at bounding box center [145, 20] width 61 height 61
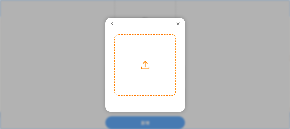
click at [151, 60] on label at bounding box center [145, 65] width 61 height 61
click at [0, 0] on input "file" at bounding box center [0, 0] width 0 height 0
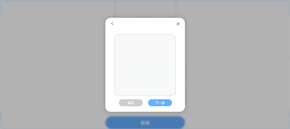
drag, startPoint x: 141, startPoint y: 73, endPoint x: 151, endPoint y: 70, distance: 10.5
click at [151, 70] on div at bounding box center [145, 61] width 61 height 91
click at [156, 89] on div at bounding box center [145, 62] width 61 height 91
click at [160, 104] on button "下一步" at bounding box center [160, 102] width 24 height 7
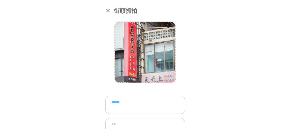
scroll to position [32, 0]
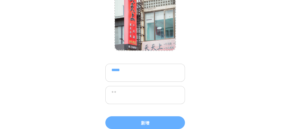
type textarea "*****"
click at [136, 96] on textarea at bounding box center [145, 95] width 80 height 18
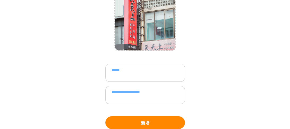
type textarea "**********"
click at [149, 118] on button "新增" at bounding box center [145, 122] width 80 height 13
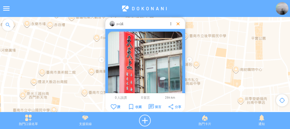
click at [178, 25] on div at bounding box center [177, 23] width 5 height 5
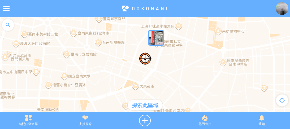
drag, startPoint x: 198, startPoint y: 62, endPoint x: 182, endPoint y: 22, distance: 43.9
click at [182, 22] on div at bounding box center [145, 67] width 290 height 100
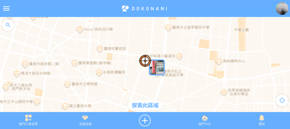
drag, startPoint x: 169, startPoint y: 47, endPoint x: 169, endPoint y: 82, distance: 34.8
click at [169, 82] on div at bounding box center [145, 67] width 290 height 100
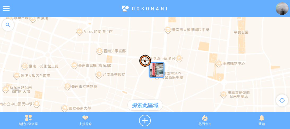
click at [148, 103] on div "探索此區域" at bounding box center [145, 105] width 35 height 11
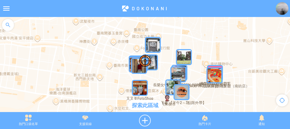
drag, startPoint x: 186, startPoint y: 86, endPoint x: 185, endPoint y: 73, distance: 12.5
click at [185, 73] on img "0hFq40ESRufMapIcon" at bounding box center [178, 74] width 16 height 16
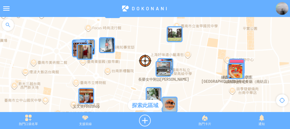
drag, startPoint x: 183, startPoint y: 58, endPoint x: 181, endPoint y: 71, distance: 13.2
click at [181, 71] on div "若要瀏覽，請按箭頭鍵。" at bounding box center [145, 67] width 290 height 100
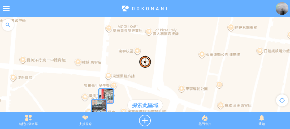
drag, startPoint x: 162, startPoint y: 49, endPoint x: 162, endPoint y: 54, distance: 5.3
click at [162, 54] on div at bounding box center [145, 67] width 290 height 100
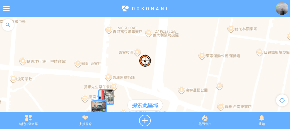
drag, startPoint x: 164, startPoint y: 45, endPoint x: 157, endPoint y: 75, distance: 31.6
click at [156, 85] on div at bounding box center [145, 67] width 290 height 100
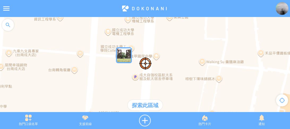
drag, startPoint x: 160, startPoint y: 53, endPoint x: 164, endPoint y: 82, distance: 29.0
click at [162, 84] on div at bounding box center [145, 67] width 290 height 100
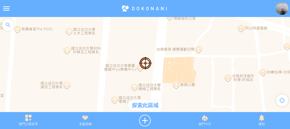
drag, startPoint x: 174, startPoint y: 63, endPoint x: 177, endPoint y: 74, distance: 11.5
click at [175, 79] on div at bounding box center [145, 67] width 290 height 100
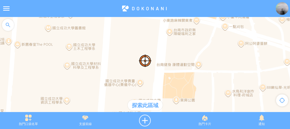
drag, startPoint x: 183, startPoint y: 48, endPoint x: 183, endPoint y: 87, distance: 39.0
click at [183, 86] on div at bounding box center [145, 67] width 290 height 100
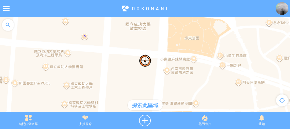
drag, startPoint x: 193, startPoint y: 57, endPoint x: 190, endPoint y: 27, distance: 30.2
click at [190, 27] on div at bounding box center [145, 67] width 290 height 100
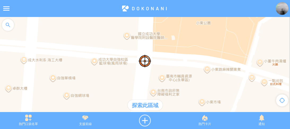
drag, startPoint x: 155, startPoint y: 76, endPoint x: 147, endPoint y: 95, distance: 20.5
click at [147, 95] on div at bounding box center [145, 67] width 290 height 100
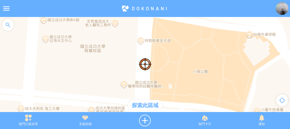
drag, startPoint x: 144, startPoint y: 32, endPoint x: 144, endPoint y: 79, distance: 46.2
click at [144, 79] on div at bounding box center [145, 67] width 290 height 100
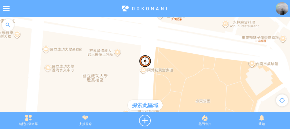
drag, startPoint x: 151, startPoint y: 47, endPoint x: 153, endPoint y: 54, distance: 7.1
click at [153, 54] on div at bounding box center [145, 67] width 290 height 100
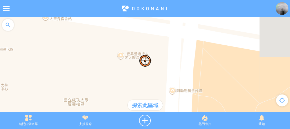
drag, startPoint x: 125, startPoint y: 53, endPoint x: 165, endPoint y: 56, distance: 40.5
click at [165, 56] on div at bounding box center [145, 67] width 290 height 100
click at [146, 119] on div at bounding box center [145, 121] width 63 height 12
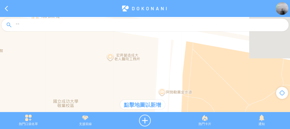
drag, startPoint x: 154, startPoint y: 44, endPoint x: 165, endPoint y: 80, distance: 37.7
click at [165, 80] on div at bounding box center [145, 67] width 290 height 100
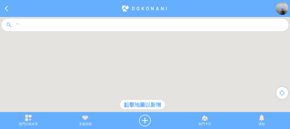
click at [139, 63] on div at bounding box center [145, 67] width 290 height 100
click at [126, 68] on div at bounding box center [145, 67] width 290 height 100
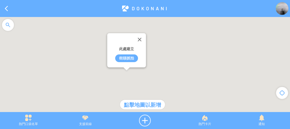
click at [125, 58] on div "街頭抓拍" at bounding box center [126, 58] width 23 height 8
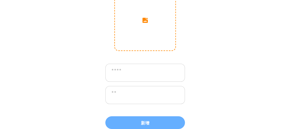
click at [133, 33] on input "image" at bounding box center [145, 20] width 61 height 61
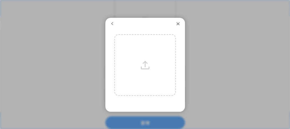
click at [180, 70] on div "返回 下一步 返回 上傳" at bounding box center [145, 98] width 80 height 129
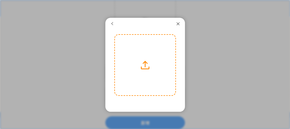
click at [161, 70] on label at bounding box center [145, 65] width 61 height 61
click at [0, 0] on input "file" at bounding box center [0, 0] width 0 height 0
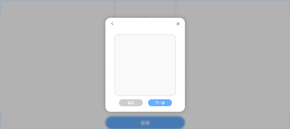
click at [149, 72] on div at bounding box center [145, 67] width 61 height 91
click at [156, 101] on button "下一步" at bounding box center [160, 102] width 24 height 7
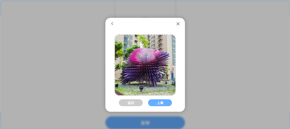
click at [156, 101] on button "上傳" at bounding box center [160, 102] width 24 height 7
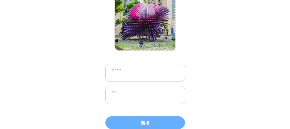
click at [150, 78] on textarea at bounding box center [145, 73] width 80 height 18
type textarea "****"
click at [147, 103] on textarea at bounding box center [145, 95] width 80 height 18
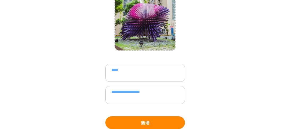
type textarea "**********"
click at [152, 121] on button "新增" at bounding box center [145, 122] width 80 height 13
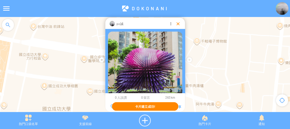
click at [178, 23] on div at bounding box center [177, 23] width 5 height 5
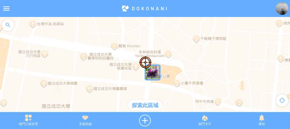
click at [182, 58] on div at bounding box center [145, 67] width 290 height 100
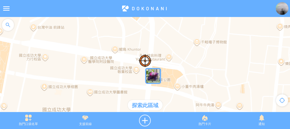
click at [147, 106] on div "探索此區域" at bounding box center [145, 105] width 35 height 11
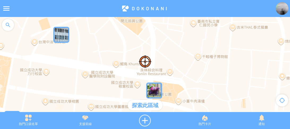
drag, startPoint x: 164, startPoint y: 52, endPoint x: 166, endPoint y: 69, distance: 16.8
click at [166, 69] on div at bounding box center [145, 67] width 290 height 100
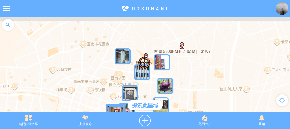
drag, startPoint x: 177, startPoint y: 66, endPoint x: 173, endPoint y: 82, distance: 17.2
click at [173, 82] on div at bounding box center [145, 67] width 290 height 100
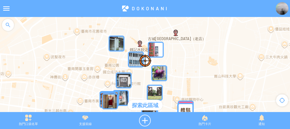
drag, startPoint x: 191, startPoint y: 54, endPoint x: 187, endPoint y: 38, distance: 16.6
click at [187, 38] on div at bounding box center [145, 67] width 290 height 100
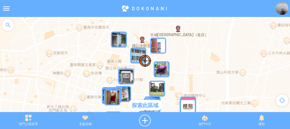
click at [11, 87] on div at bounding box center [145, 67] width 290 height 100
click at [281, 14] on img at bounding box center [282, 8] width 13 height 13
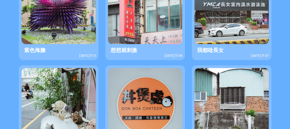
scroll to position [255, 0]
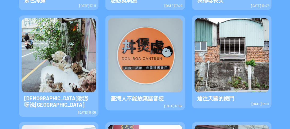
click at [232, 62] on img at bounding box center [232, 55] width 74 height 74
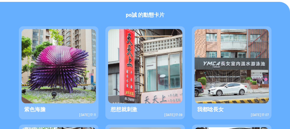
scroll to position [141, 0]
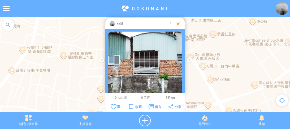
click at [177, 22] on div at bounding box center [177, 23] width 5 height 5
